Goal: Task Accomplishment & Management: Complete application form

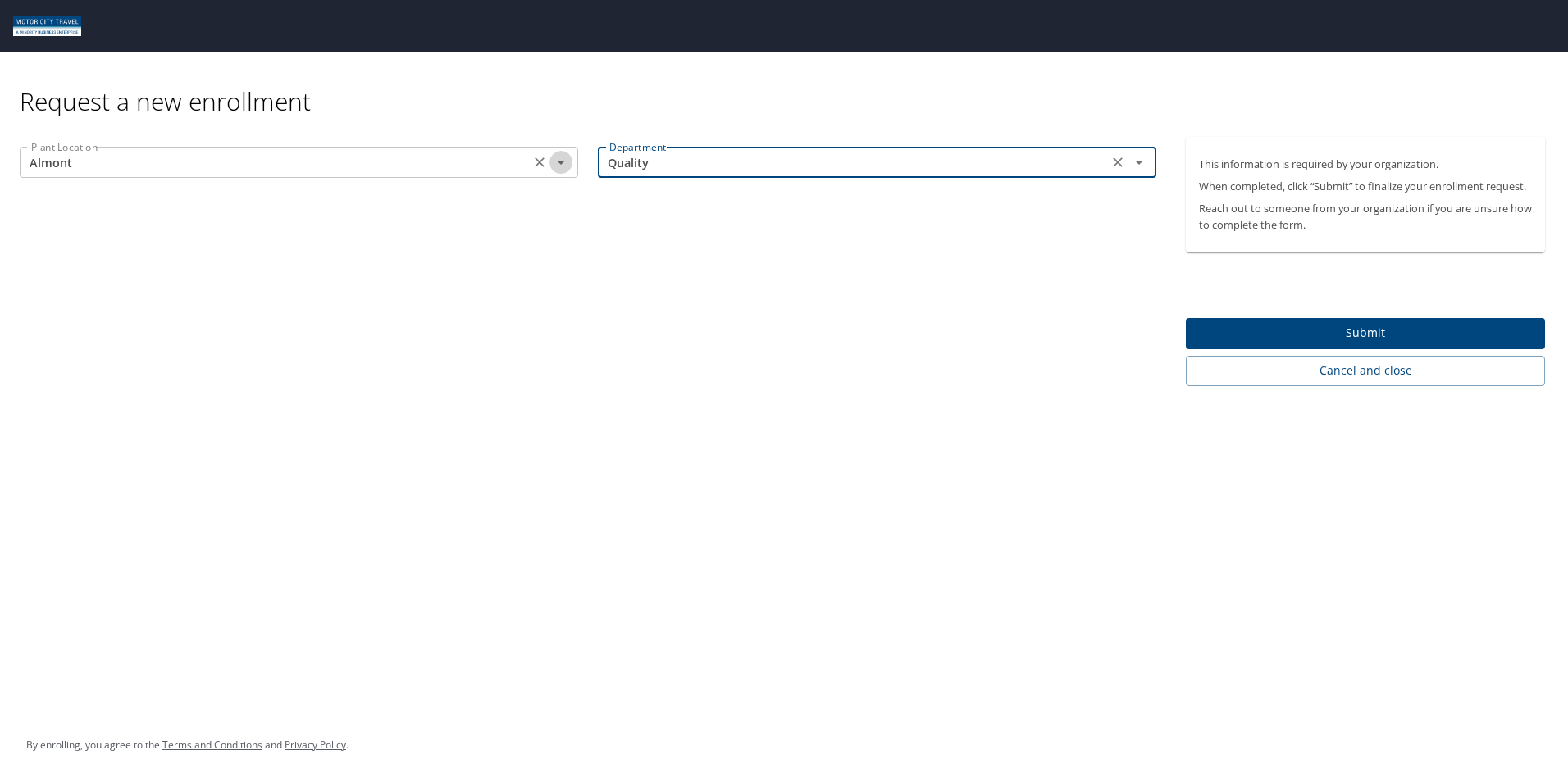
click at [559, 161] on icon "Open" at bounding box center [560, 162] width 8 height 4
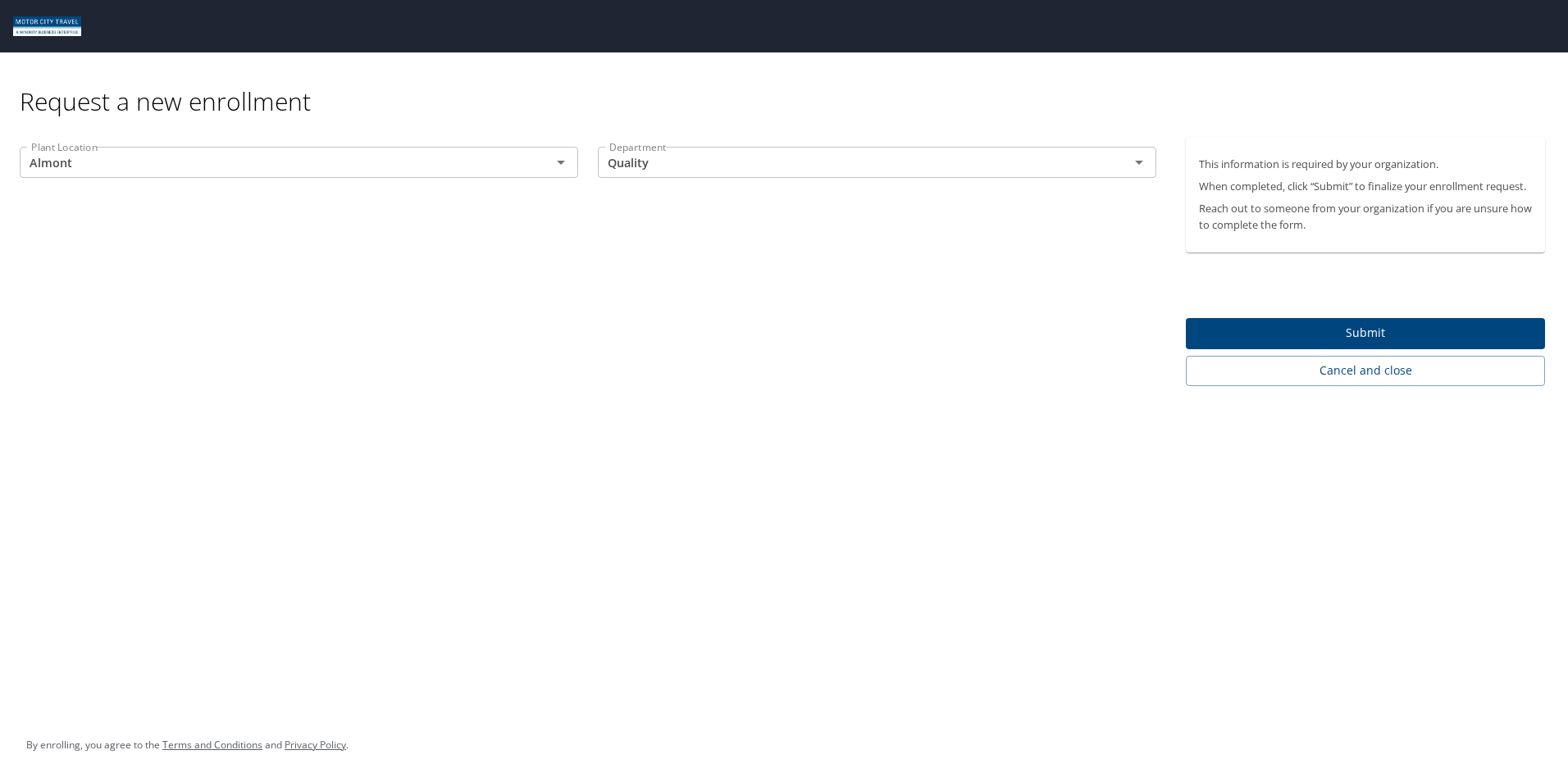
click at [561, 107] on div "Request a new enrollment" at bounding box center [788, 84] width 1538 height 65
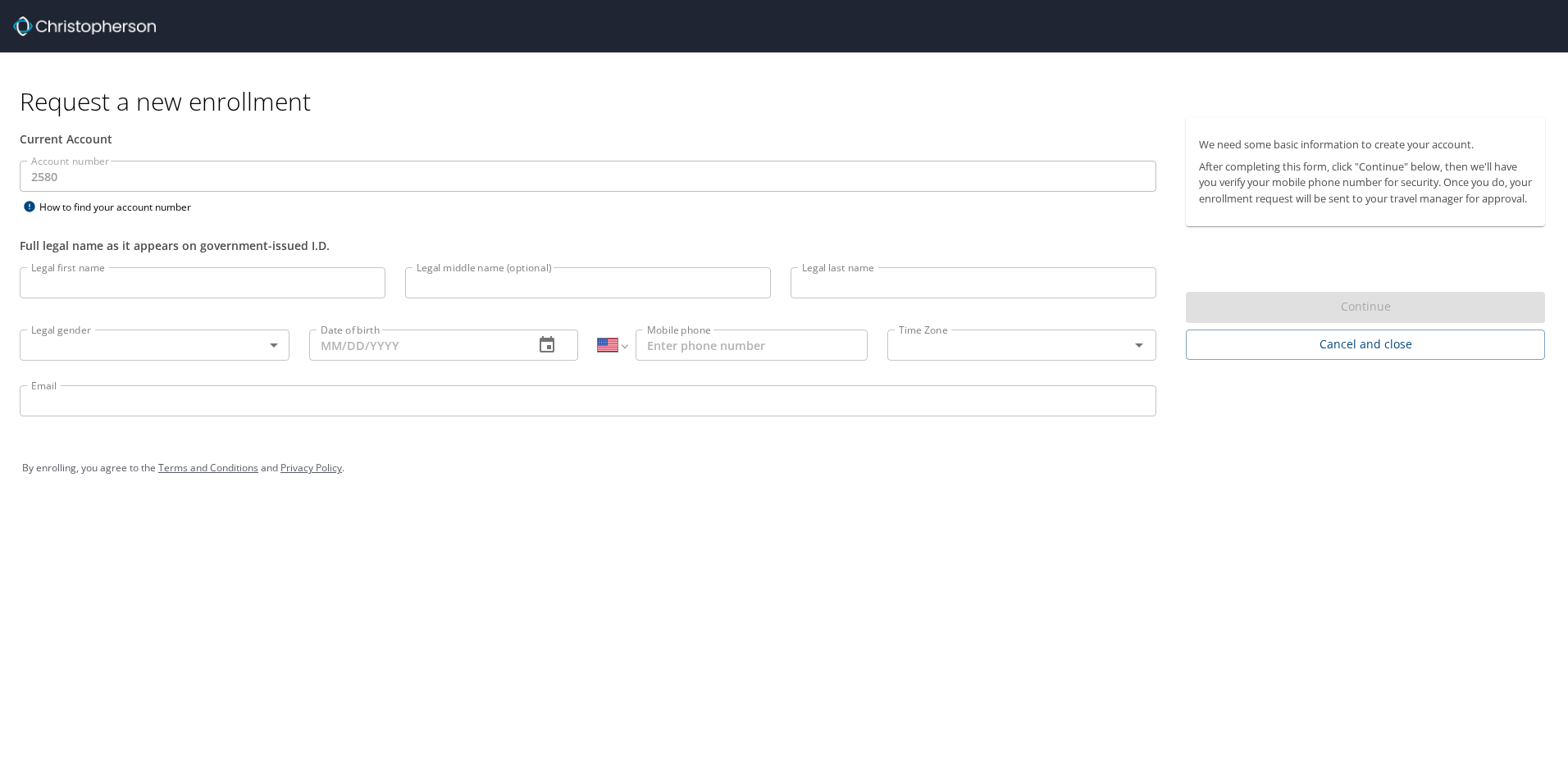
select select "US"
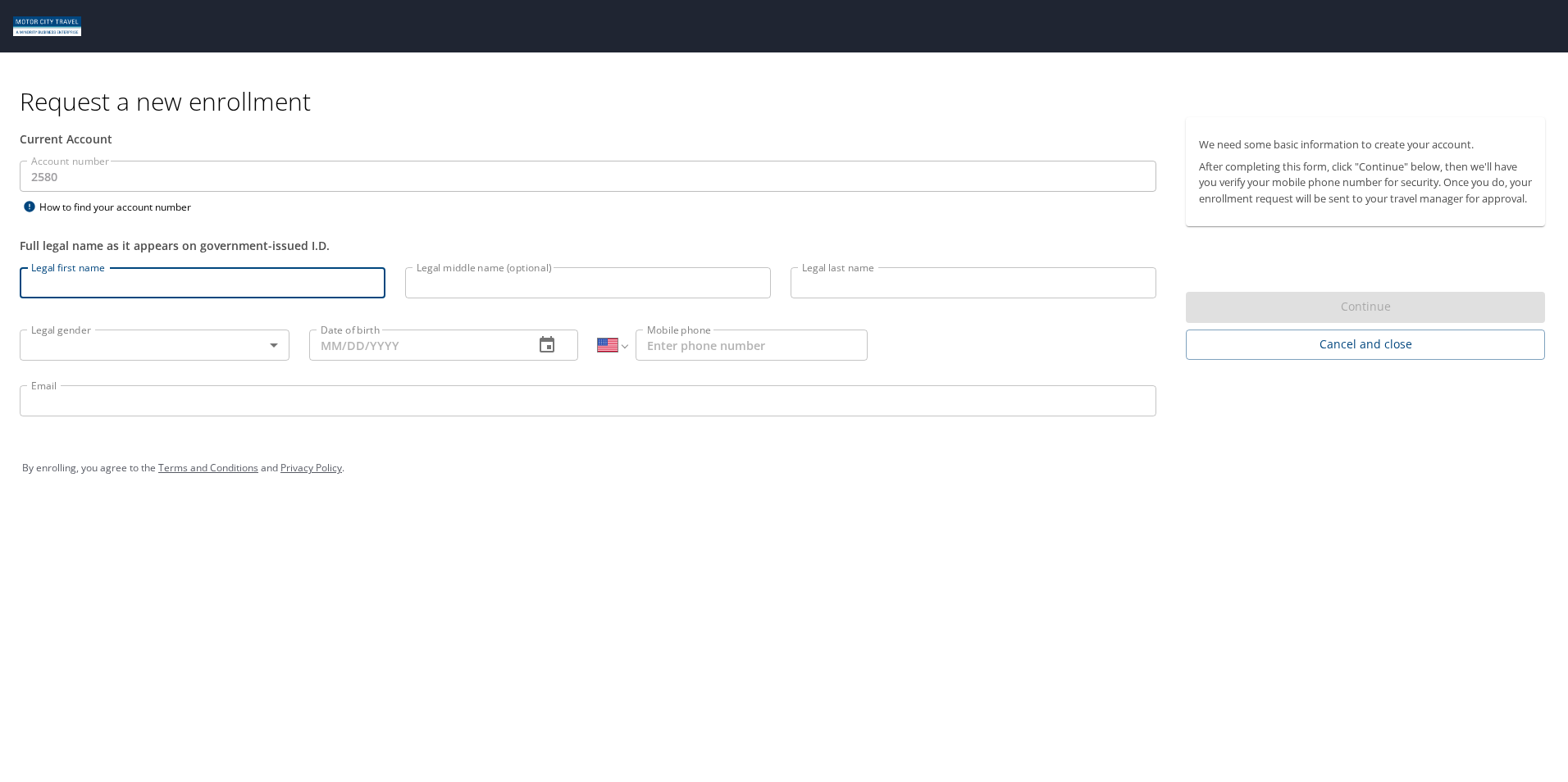
click at [169, 289] on input "Legal first name" at bounding box center [202, 283] width 366 height 31
type input "[PERSON_NAME]"
type input "Iles"
type input "[PERSON_NAME][EMAIL_ADDRESS][DOMAIN_NAME]"
click at [133, 340] on body "Request a new enrollment Current Account Account number 2580 Account number How…" at bounding box center [784, 391] width 1568 height 782
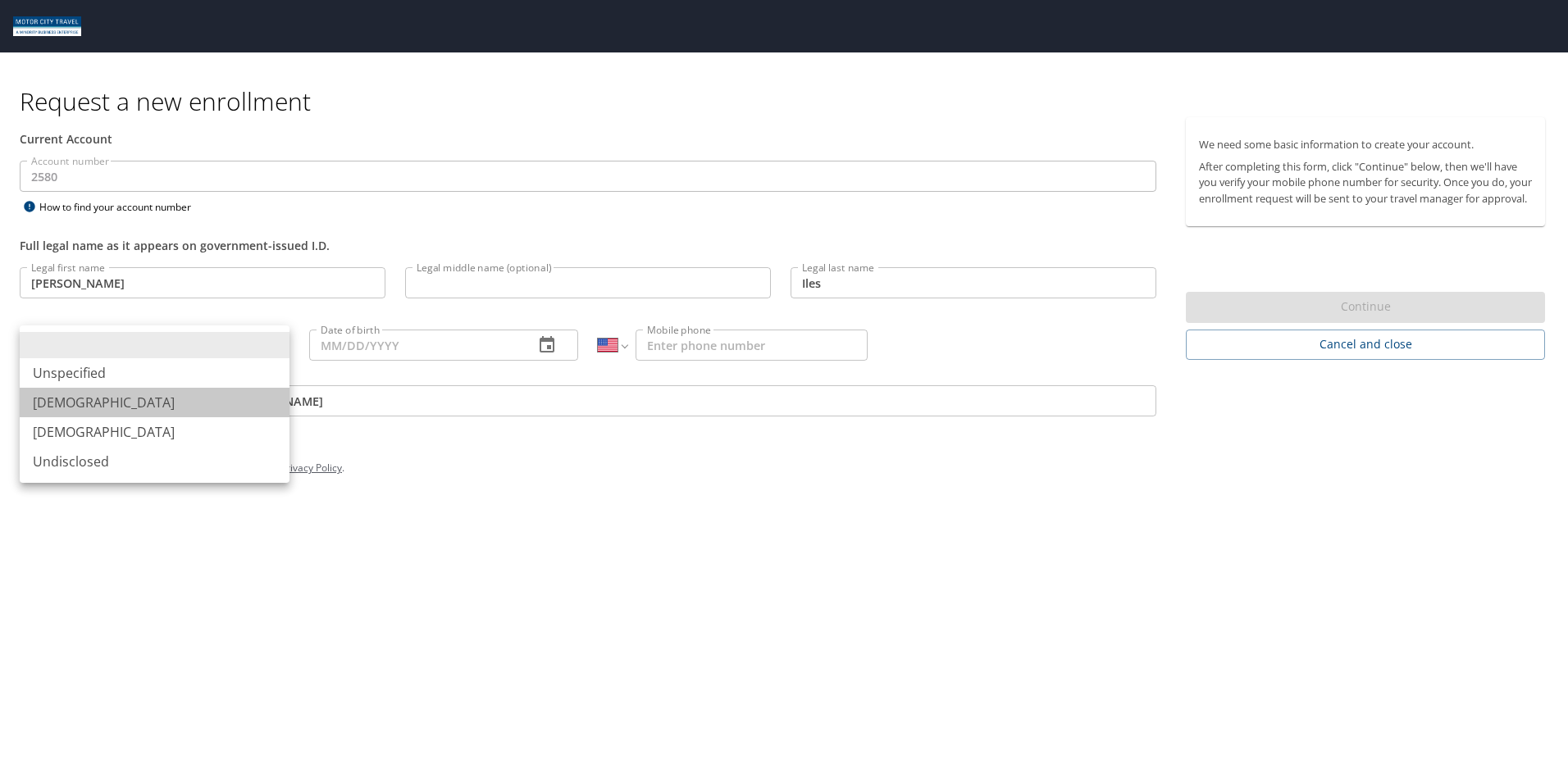
click at [137, 414] on li "[DEMOGRAPHIC_DATA]" at bounding box center [154, 402] width 270 height 29
type input "[DEMOGRAPHIC_DATA]"
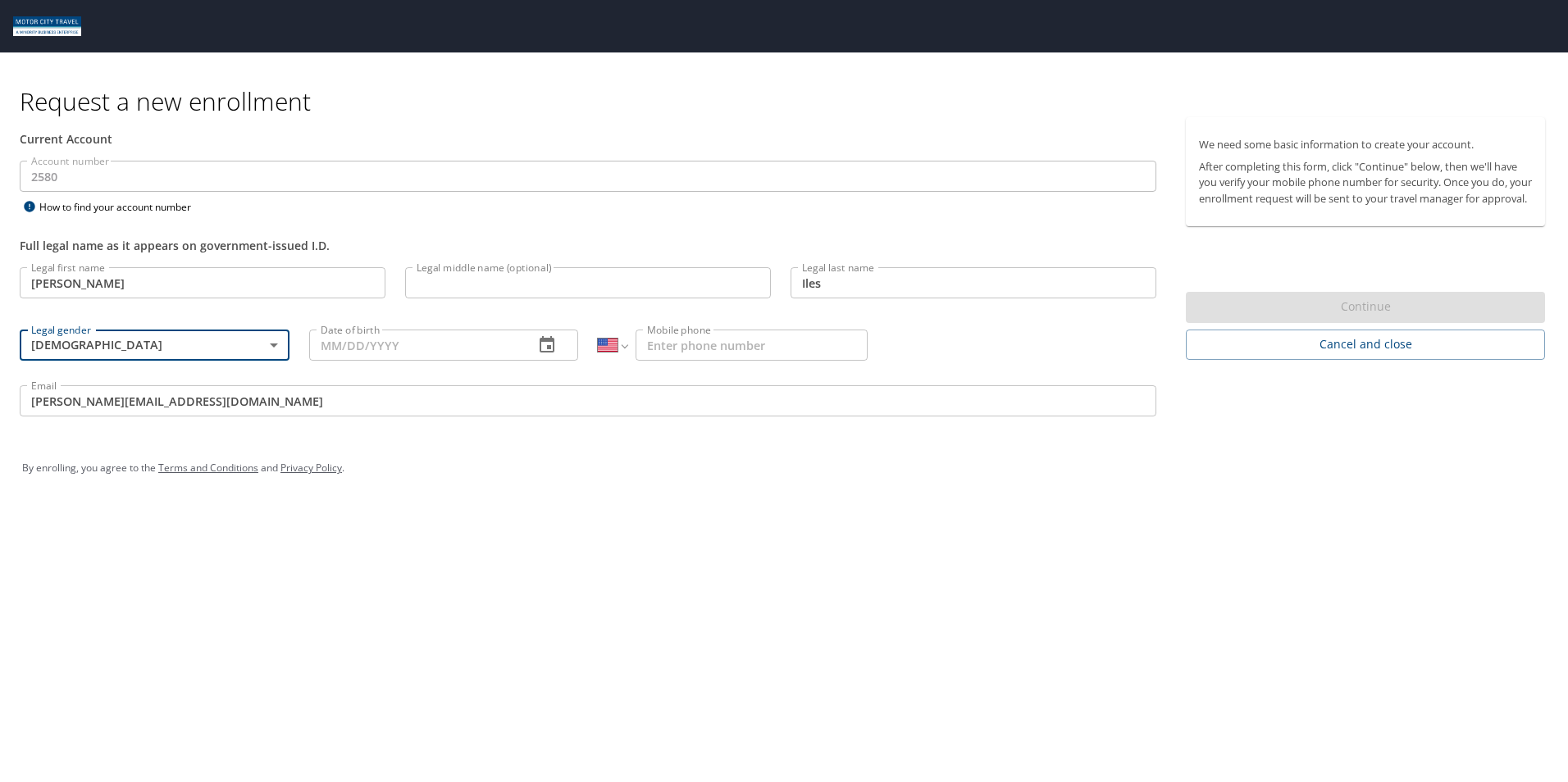
click at [443, 353] on input "Date of birth" at bounding box center [415, 345] width 213 height 31
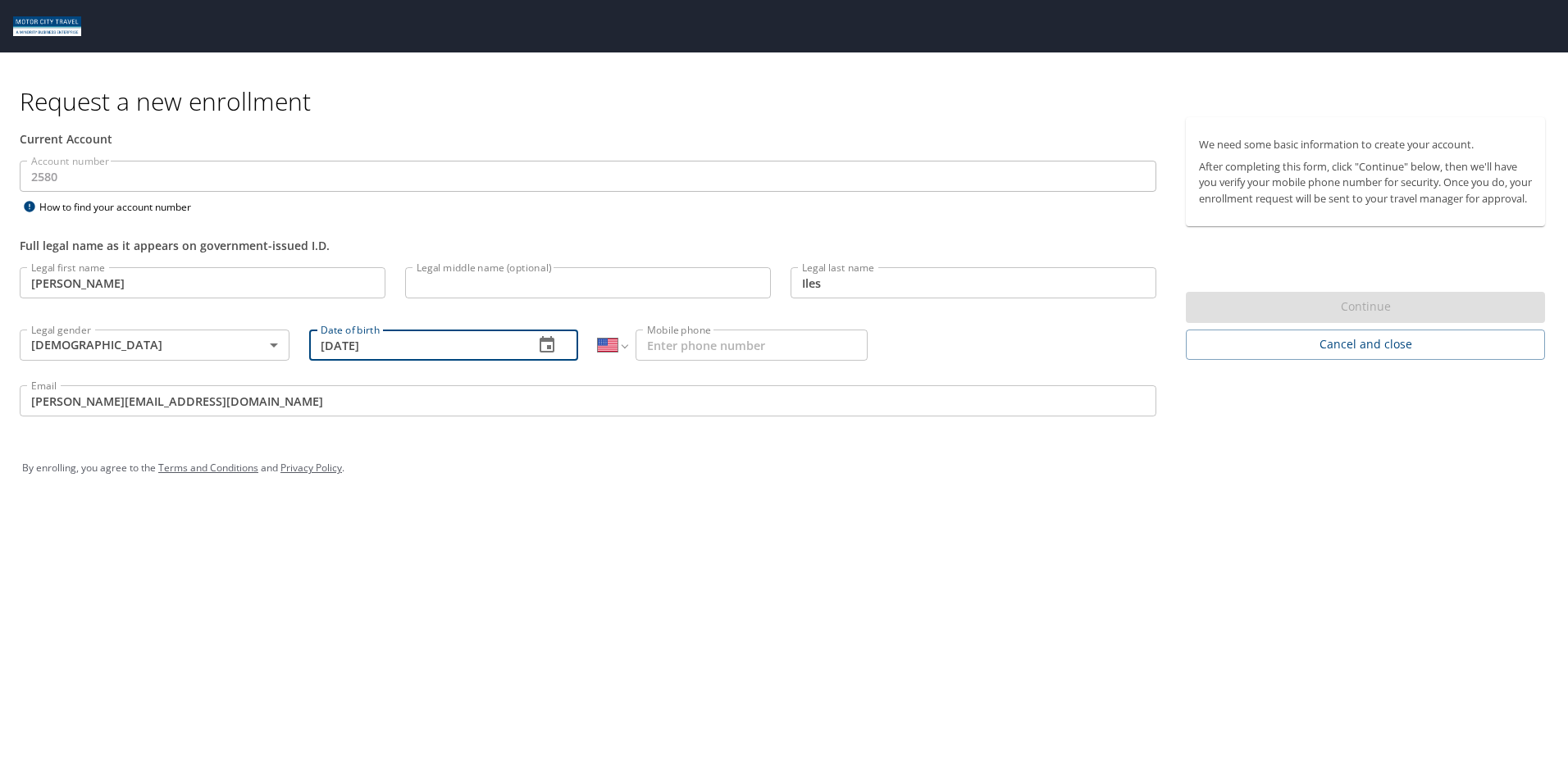
type input "[DATE]"
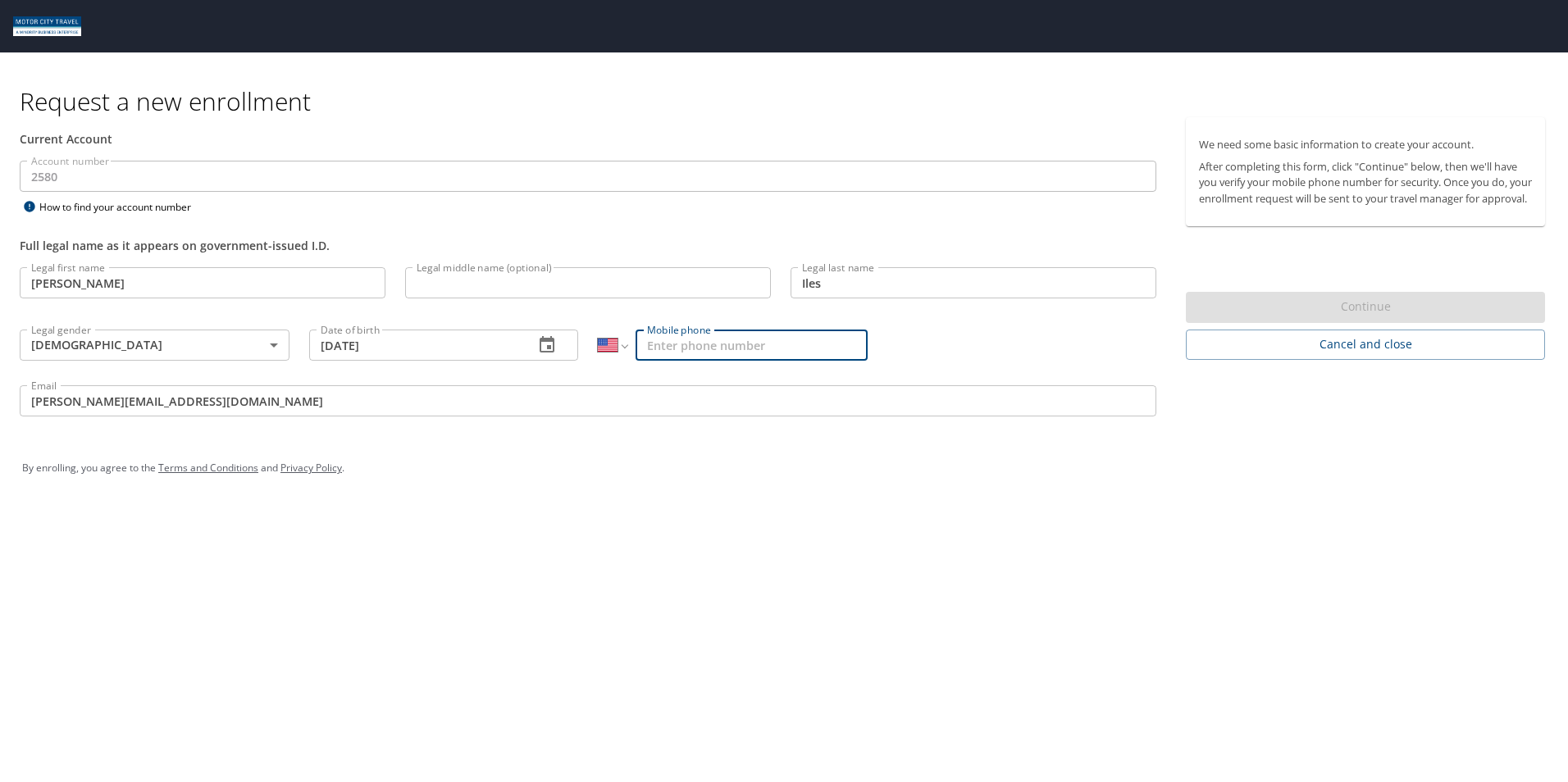
click at [663, 353] on input "Mobile phone" at bounding box center [751, 345] width 232 height 31
type input "[PHONE_NUMBER]"
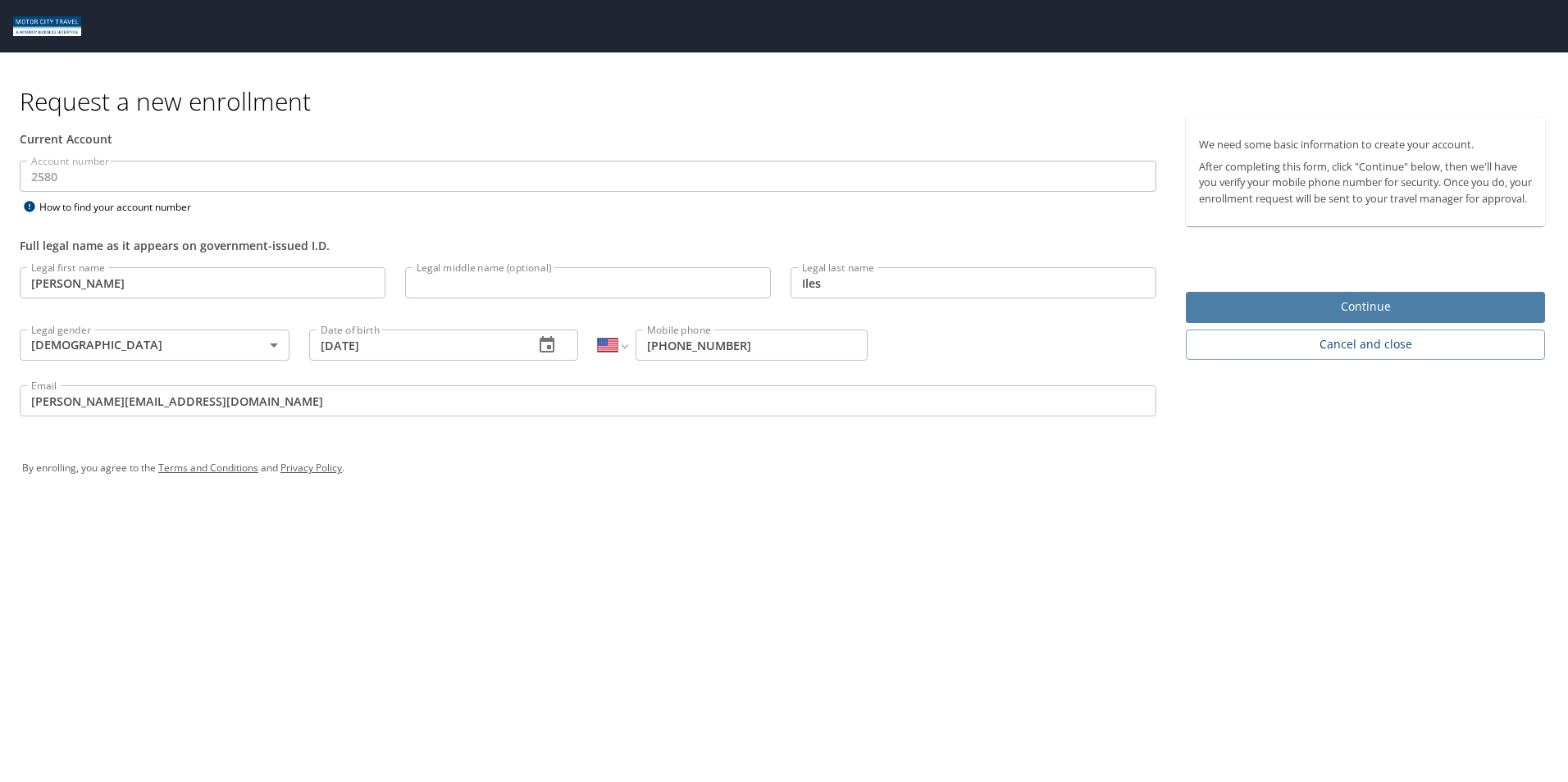
click at [1310, 311] on button "Continue" at bounding box center [1365, 307] width 359 height 32
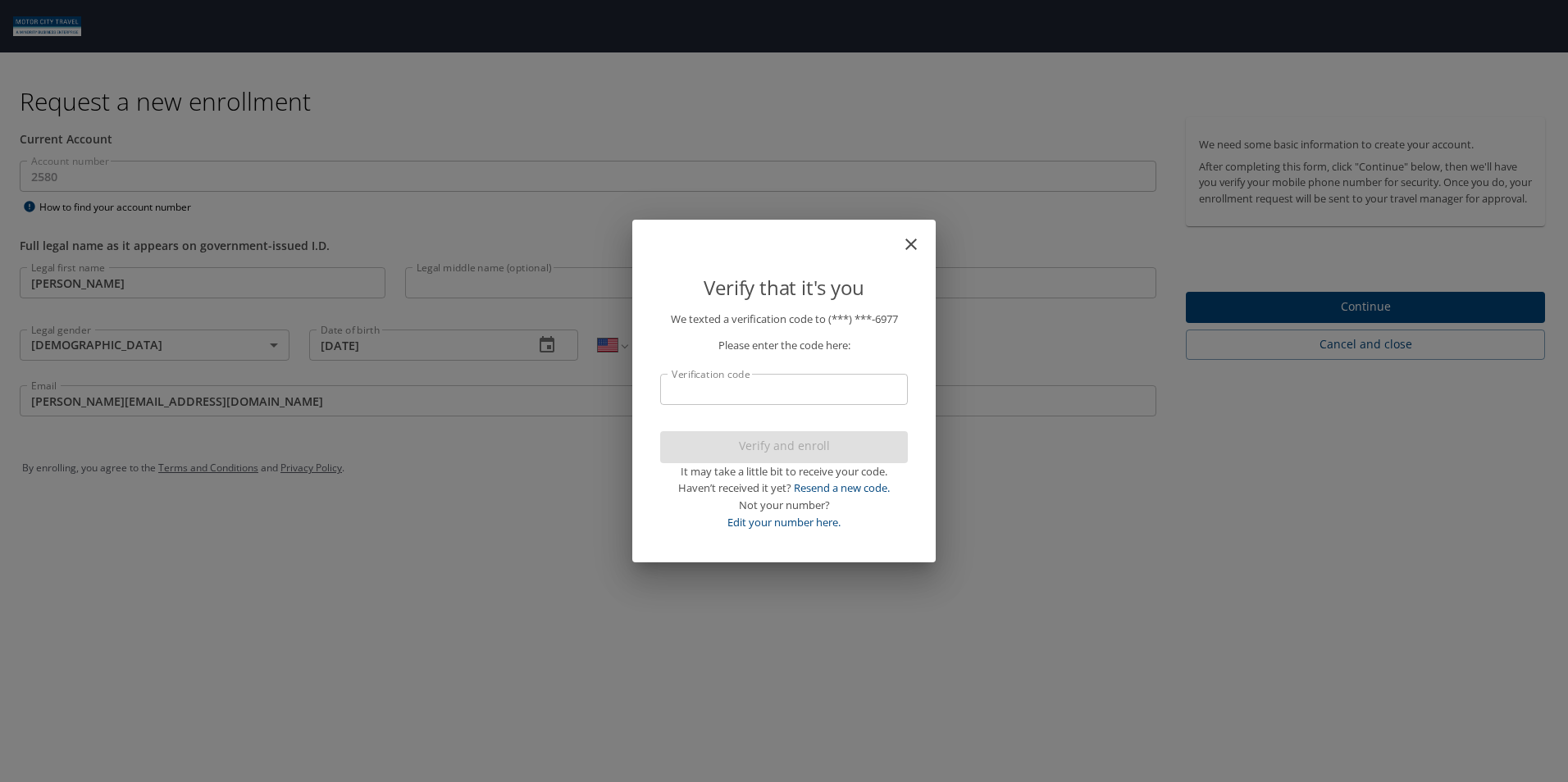
click at [733, 391] on input "Verification code" at bounding box center [784, 390] width 248 height 31
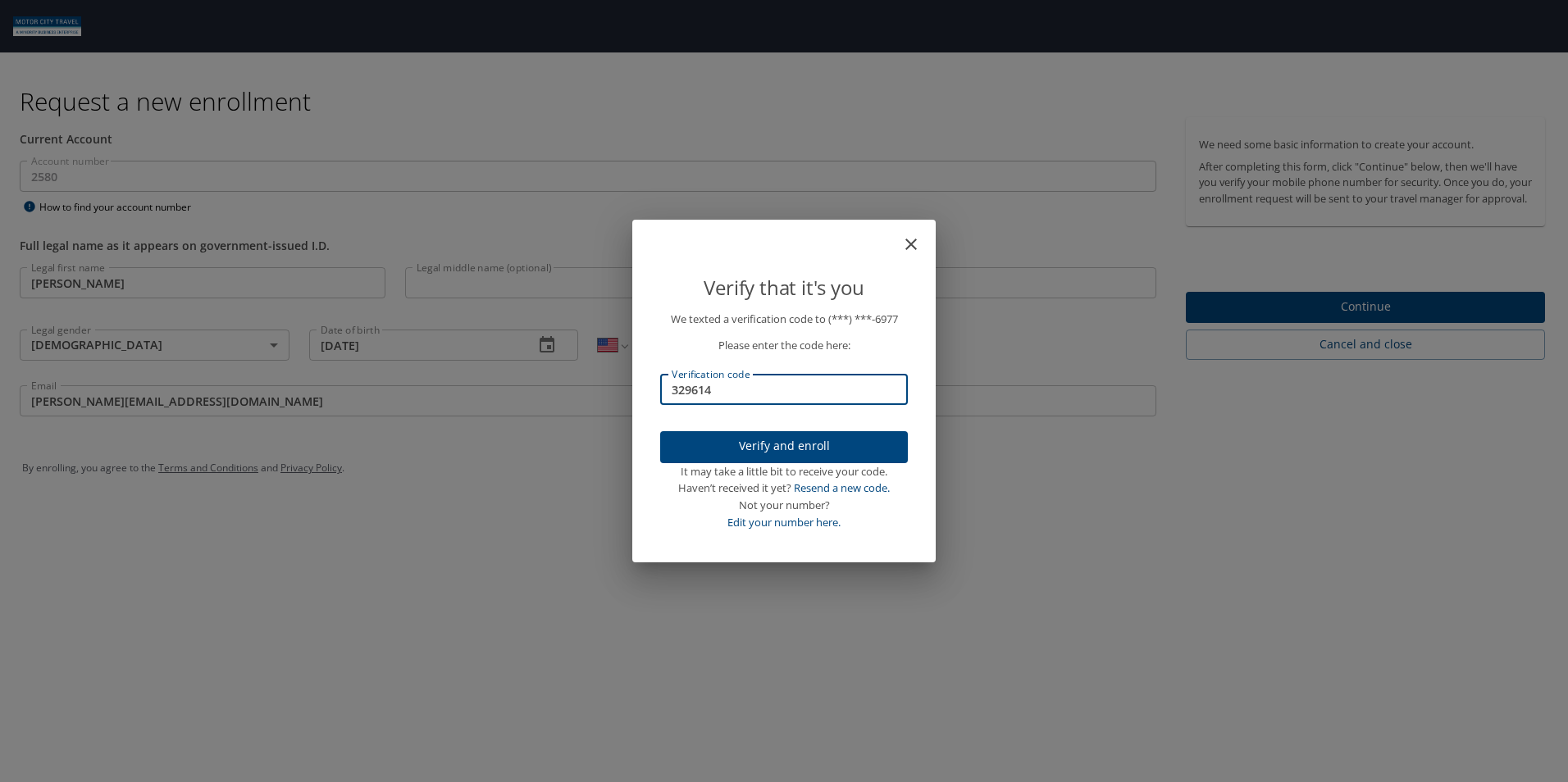
type input "329614"
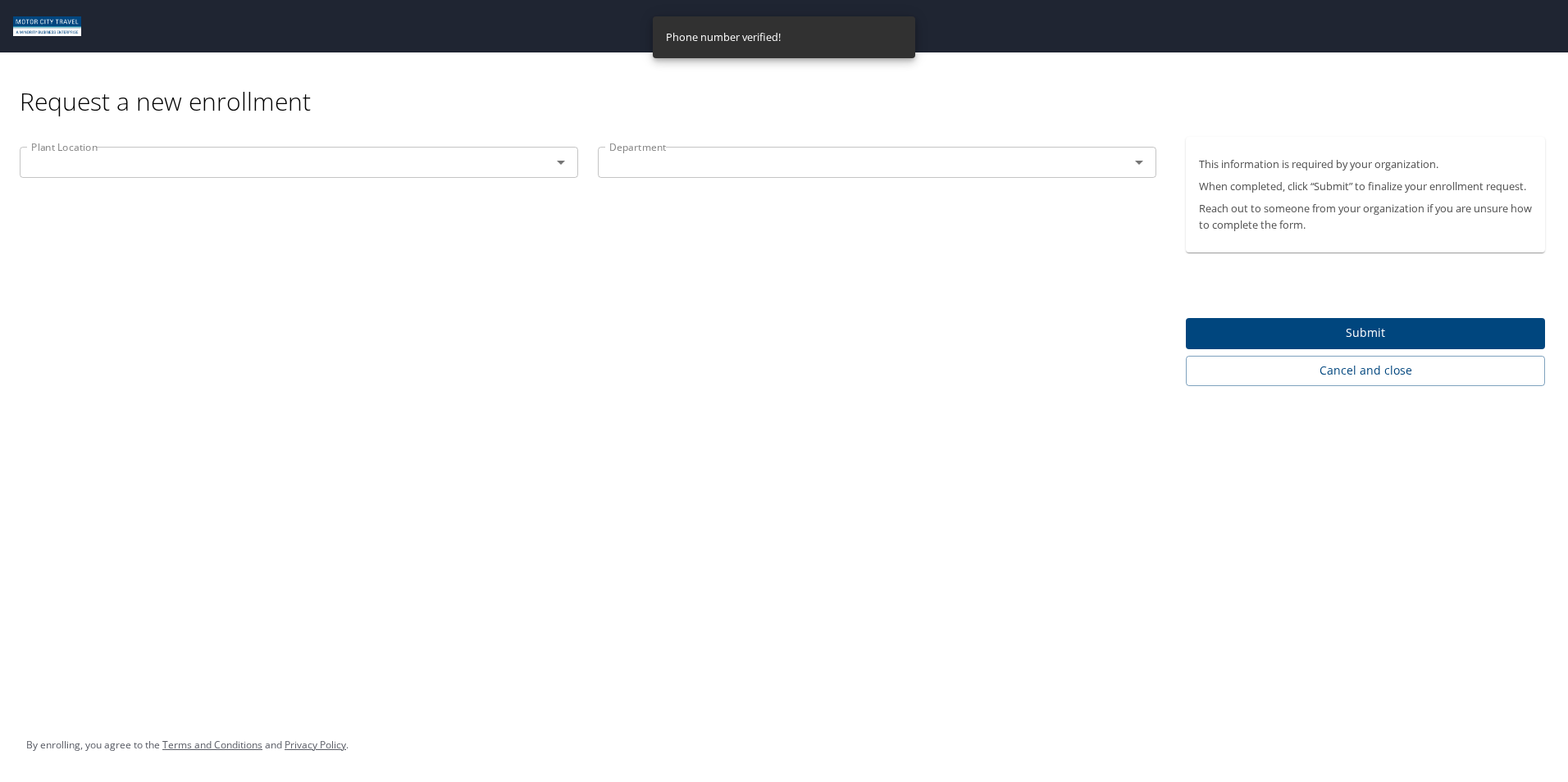
click at [562, 161] on icon "Open" at bounding box center [560, 162] width 8 height 4
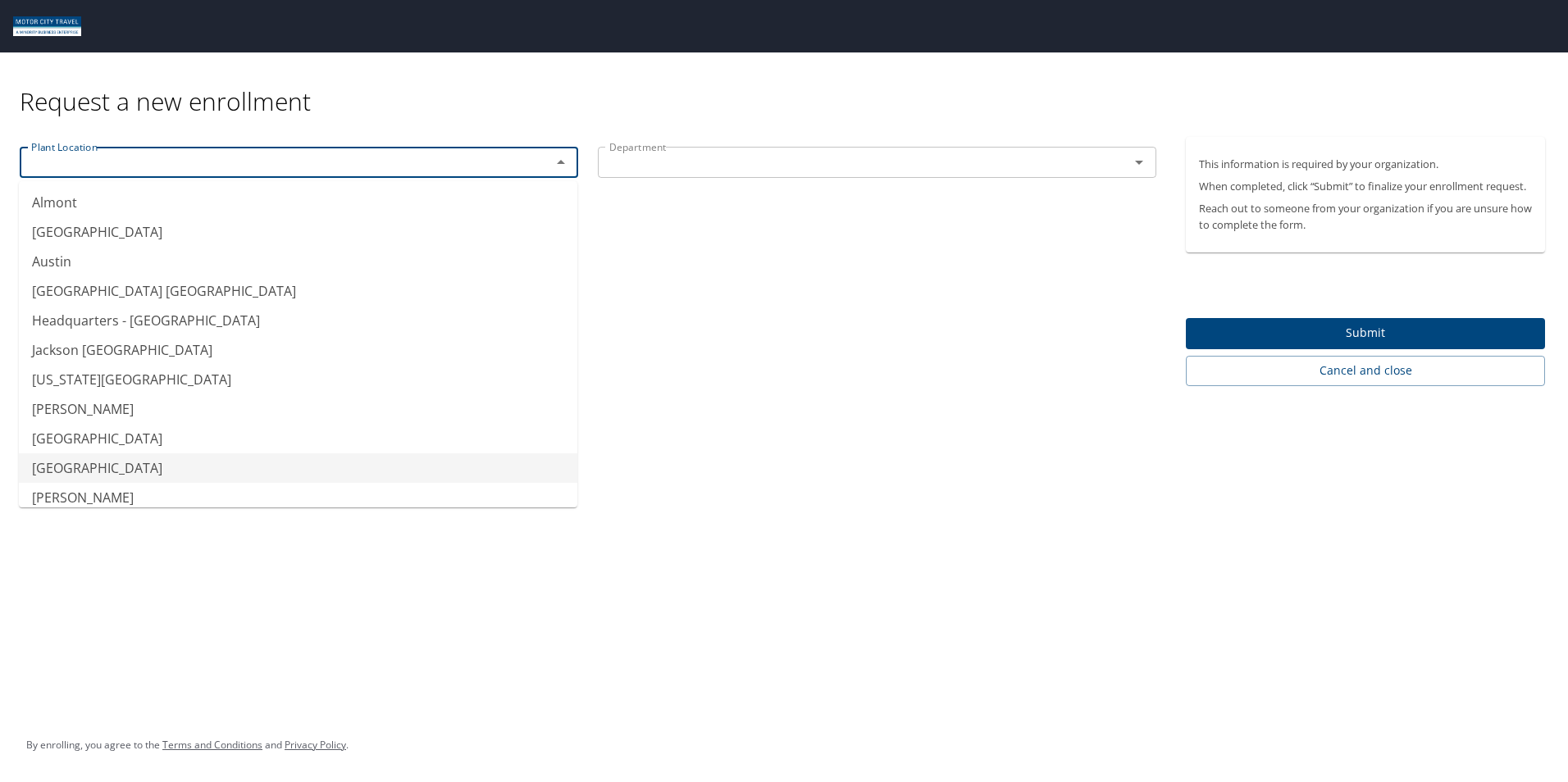
type input "[GEOGRAPHIC_DATA]"
